Goal: Task Accomplishment & Management: Manage account settings

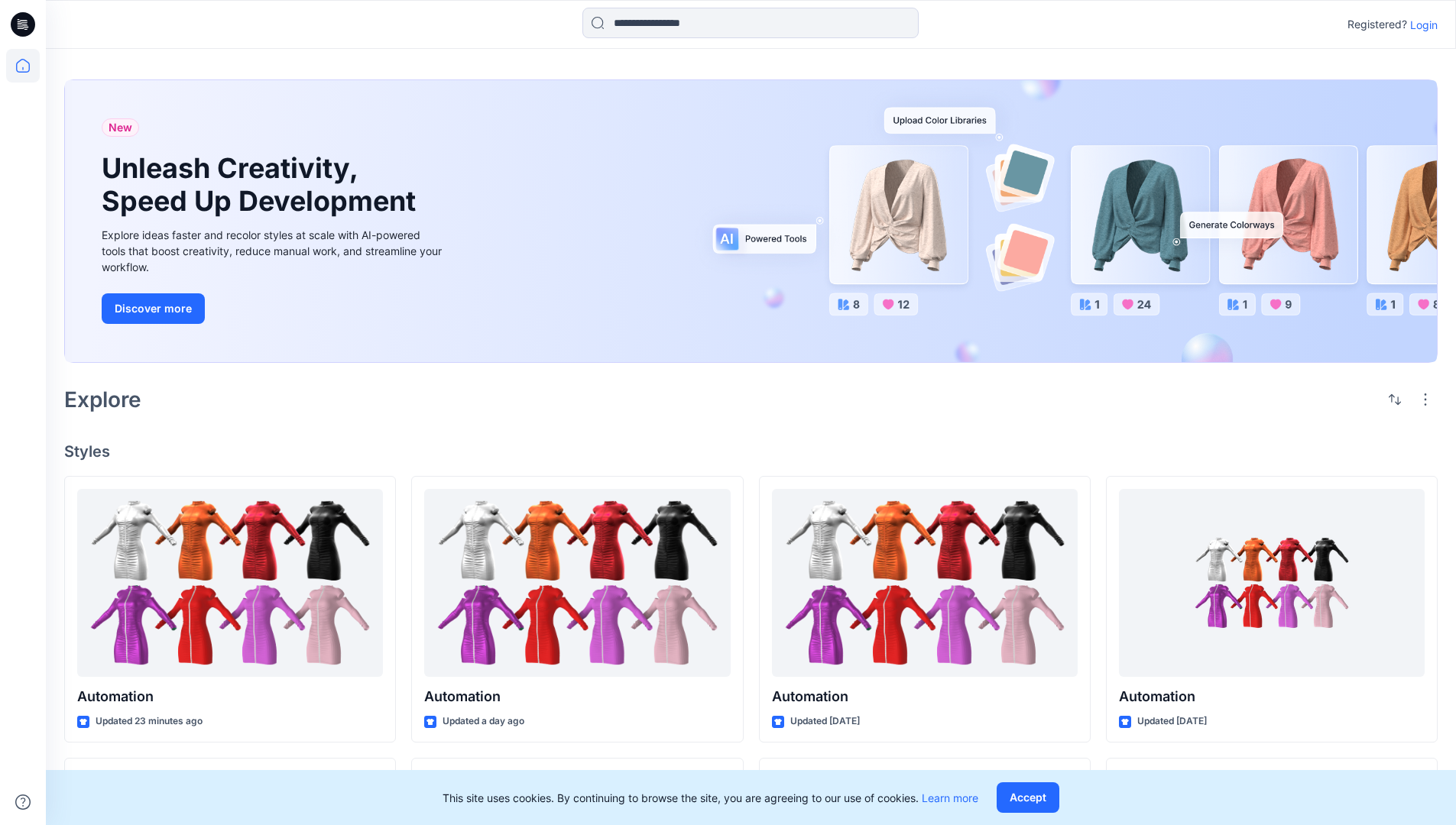
click at [1420, 24] on p "Login" at bounding box center [1424, 24] width 28 height 16
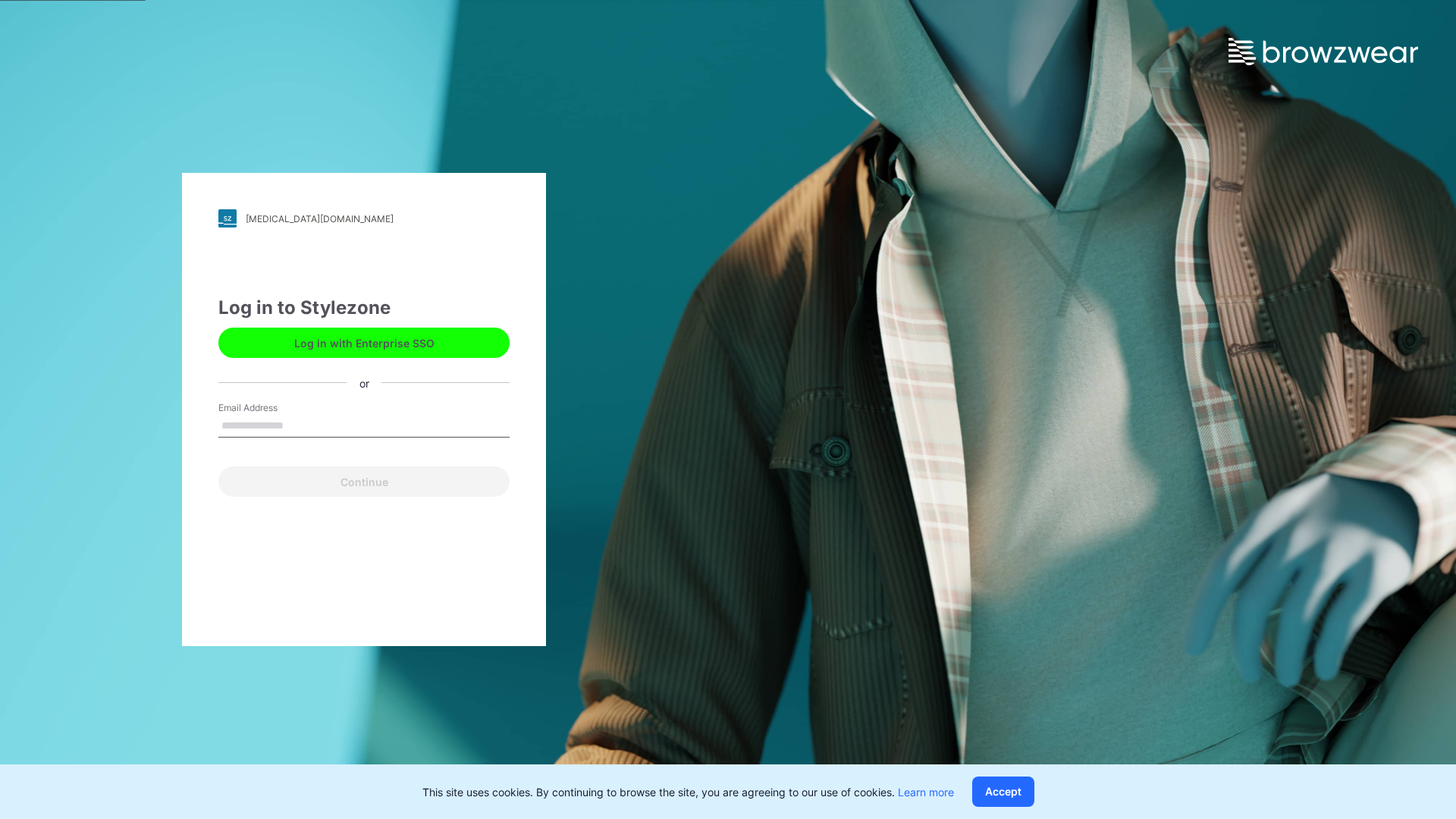
click at [300, 425] on input "Email Address" at bounding box center [364, 426] width 291 height 23
type input "**********"
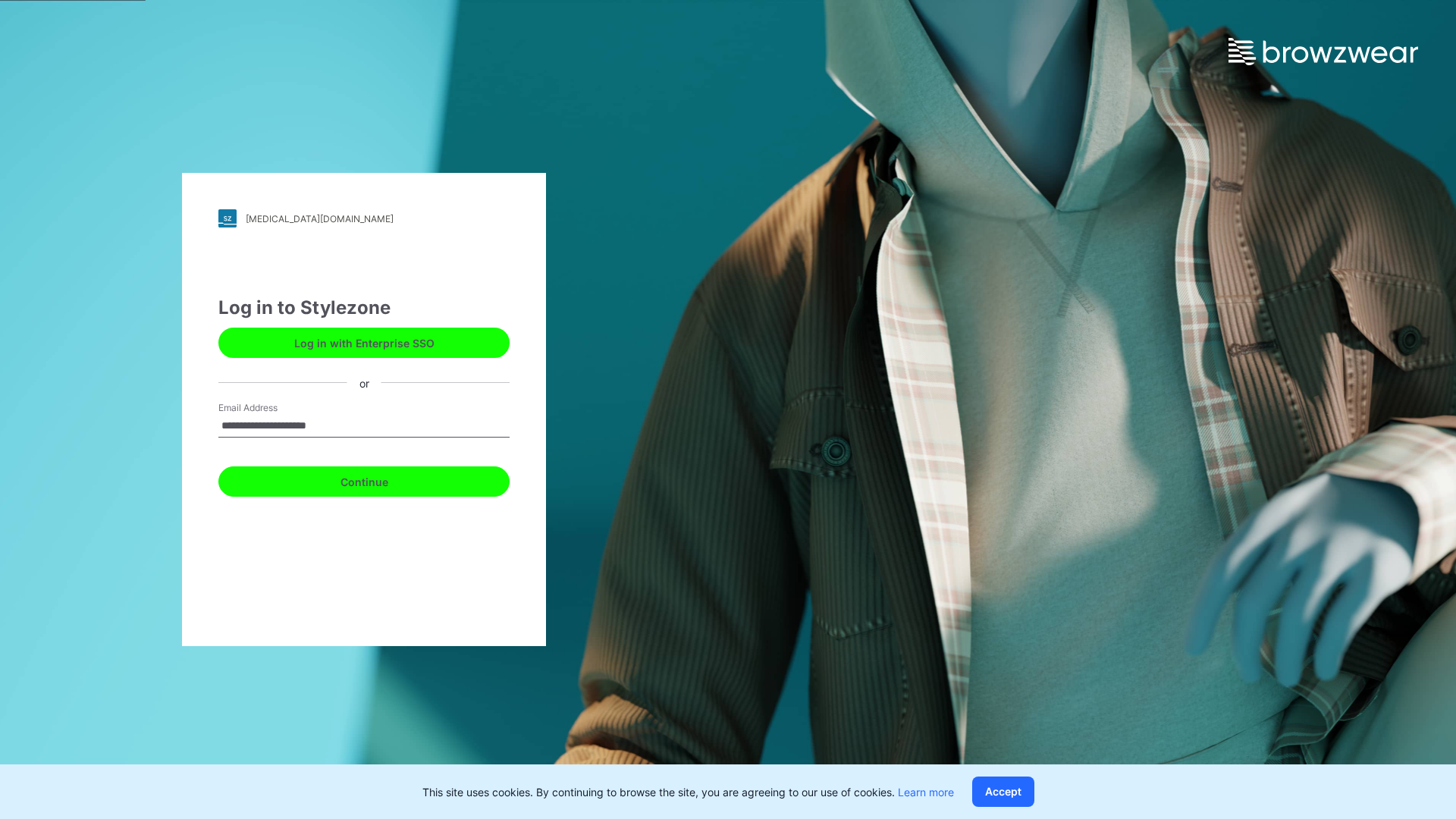
click at [381, 479] on button "Continue" at bounding box center [364, 482] width 291 height 30
